Goal: Use online tool/utility: Utilize a website feature to perform a specific function

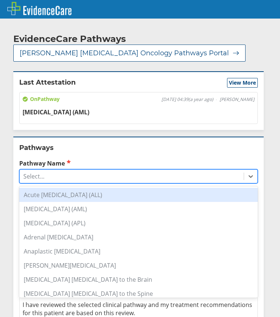
click at [53, 180] on div "Select..." at bounding box center [132, 176] width 224 height 13
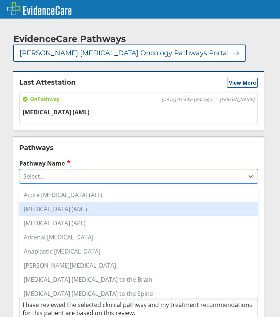
click at [57, 208] on div "[MEDICAL_DATA] (AML)" at bounding box center [138, 209] width 239 height 14
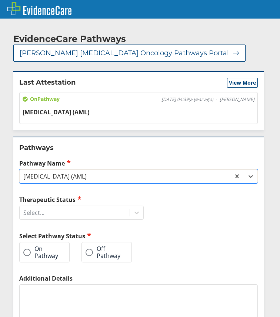
click at [50, 222] on div "Therapeutic Status Select... Select Pathway Status On Pathway Off Pathway" at bounding box center [81, 234] width 125 height 79
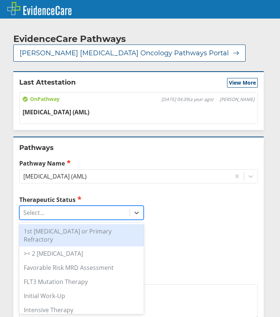
click at [50, 216] on div "Select..." at bounding box center [75, 212] width 110 height 13
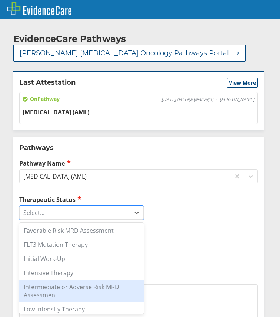
scroll to position [74, 0]
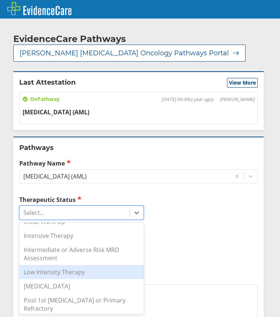
click at [69, 267] on div "Low Intensity Therapy" at bounding box center [81, 272] width 125 height 14
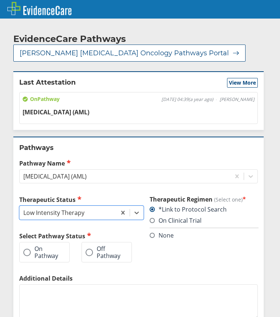
click at [51, 258] on label "On Pathway" at bounding box center [40, 252] width 35 height 14
click at [0, 0] on input "On Pathway" at bounding box center [0, 0] width 0 height 0
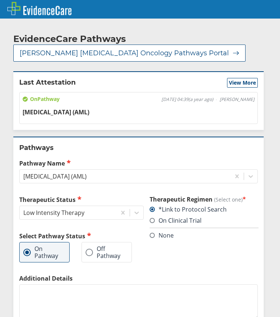
scroll to position [69, 0]
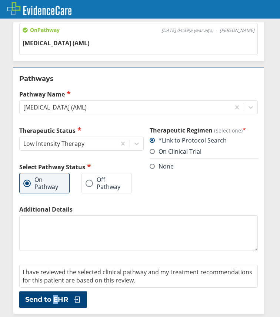
click at [56, 289] on div "Pathways Pathway Name [MEDICAL_DATA] (AML) Therapeutic Status Low Intensity The…" at bounding box center [138, 189] width 251 height 245
click at [56, 290] on div "Pathways Pathway Name [MEDICAL_DATA] (AML) Therapeutic Status Low Intensity The…" at bounding box center [138, 189] width 251 height 245
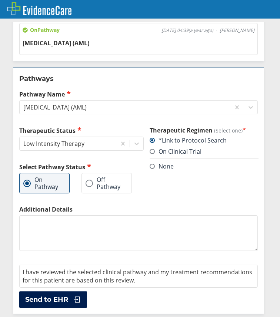
click at [56, 295] on span "Send to EHR" at bounding box center [46, 299] width 43 height 9
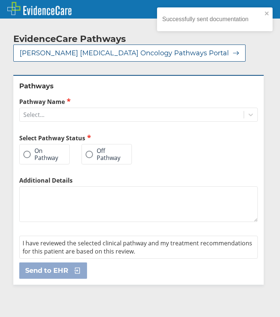
scroll to position [0, 0]
